Goal: Task Accomplishment & Management: Use online tool/utility

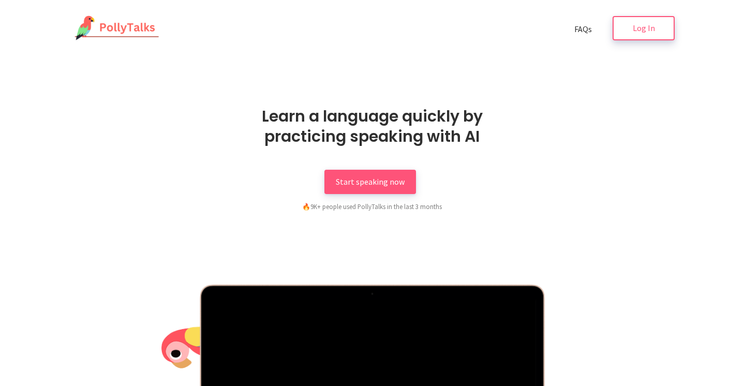
click at [628, 18] on link "Log In" at bounding box center [643, 28] width 62 height 24
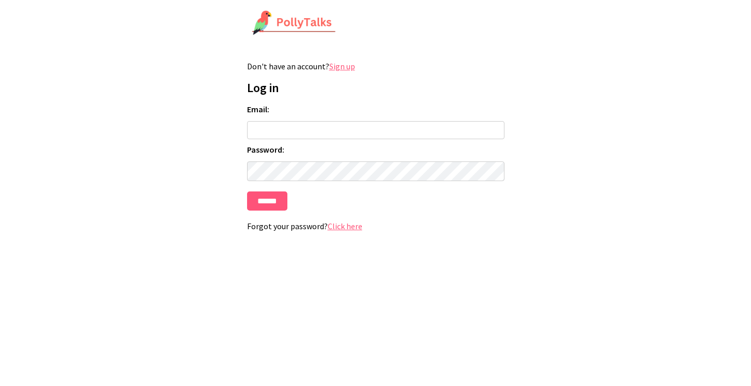
type input "**********"
click at [271, 210] on input "******" at bounding box center [267, 200] width 40 height 19
